Goal: Find specific page/section: Find specific page/section

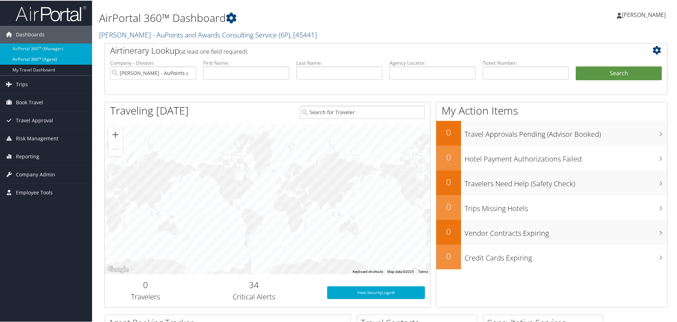
click at [62, 57] on link "AirPortal 360™ (Agent)" at bounding box center [46, 58] width 92 height 11
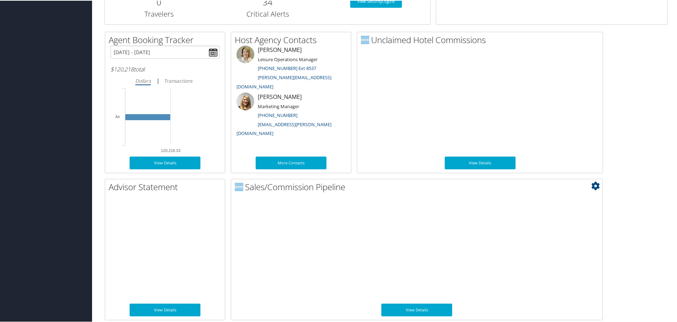
scroll to position [345, 0]
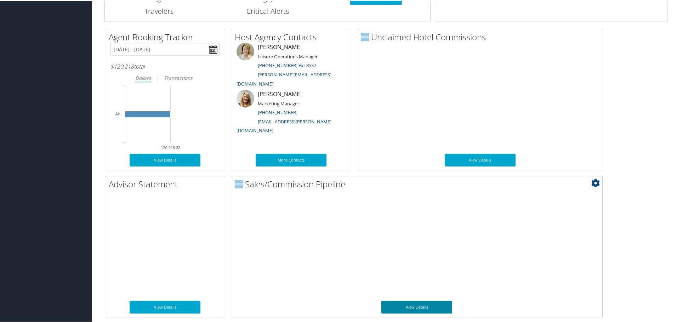
click at [445, 305] on link "View Details" at bounding box center [416, 307] width 71 height 13
